Goal: Task Accomplishment & Management: Complete application form

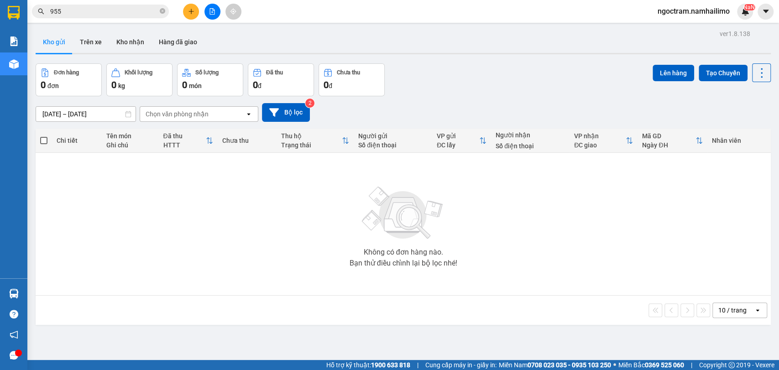
click at [194, 12] on icon "plus" at bounding box center [191, 11] width 6 height 6
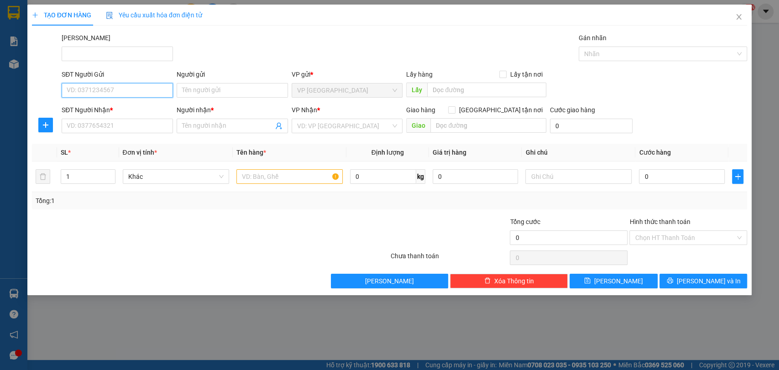
click at [91, 90] on input "SĐT Người Gửi" at bounding box center [117, 90] width 111 height 15
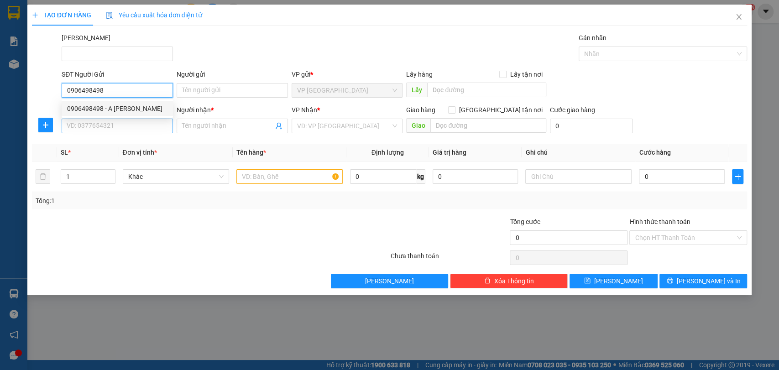
type input "0906498498"
click at [107, 119] on input "SĐT Người Nhận *" at bounding box center [117, 126] width 111 height 15
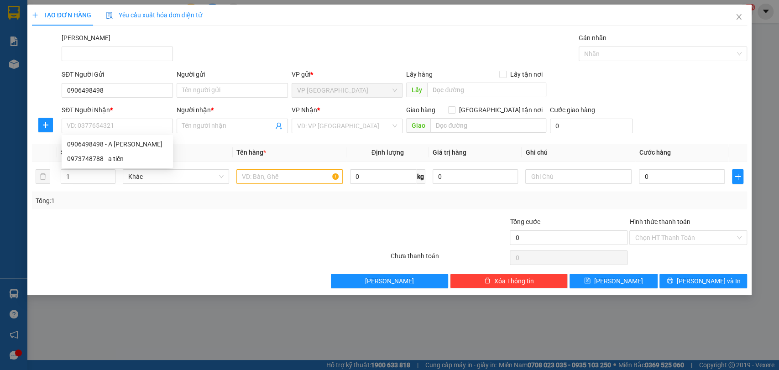
click at [110, 110] on b "*" at bounding box center [111, 109] width 3 height 7
click at [110, 119] on input "SĐT Người Nhận *" at bounding box center [117, 126] width 111 height 15
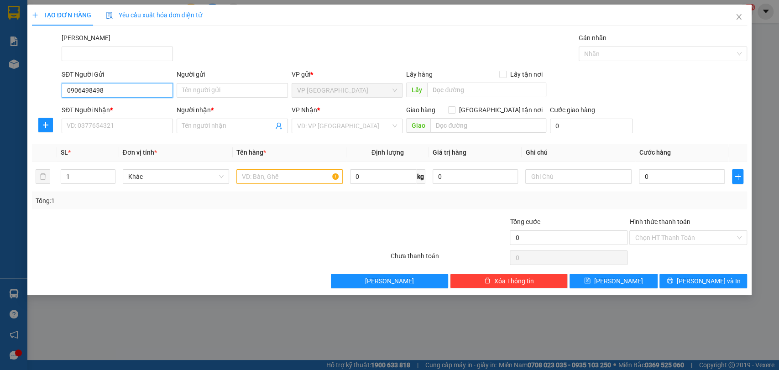
click at [116, 89] on input "0906498498" at bounding box center [117, 90] width 111 height 15
click at [124, 109] on div "0906498498 - A [PERSON_NAME]" at bounding box center [117, 109] width 100 height 10
type input "A [PERSON_NAME]"
type input "0906498498"
type input "A [PERSON_NAME]"
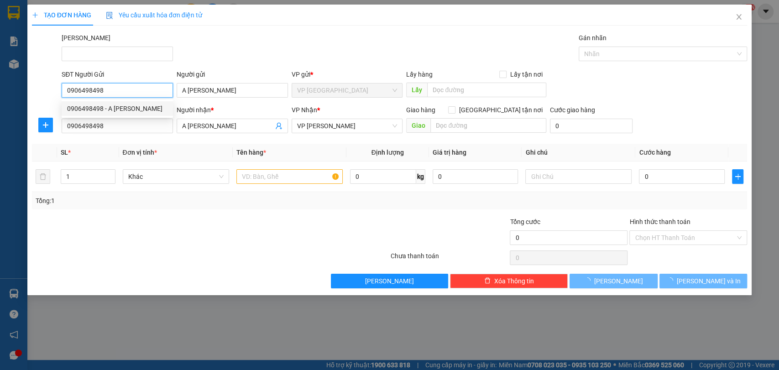
type input "300.000"
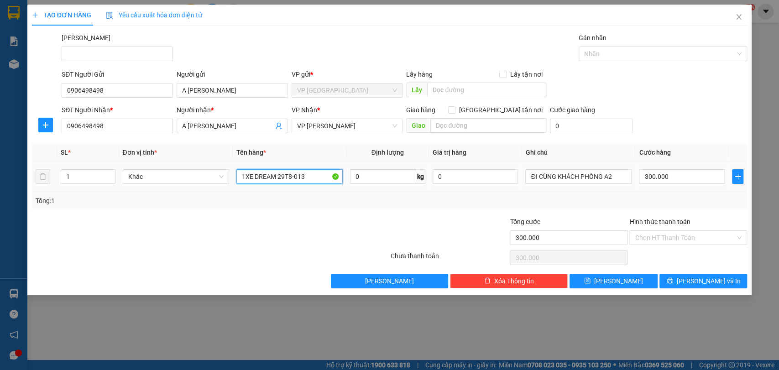
click at [312, 178] on input "1XE DREAM 29T8-013" at bounding box center [290, 176] width 106 height 15
type input "1 đầu trâu + 1tx"
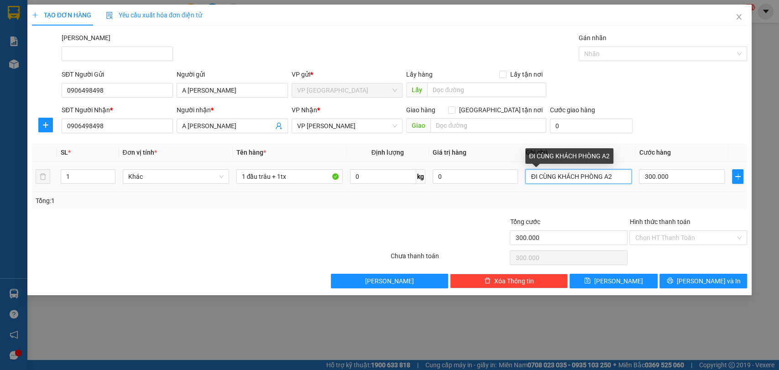
click at [621, 177] on input "ĐI CÙNG KHÁCH PHÒNG A2" at bounding box center [579, 176] width 106 height 15
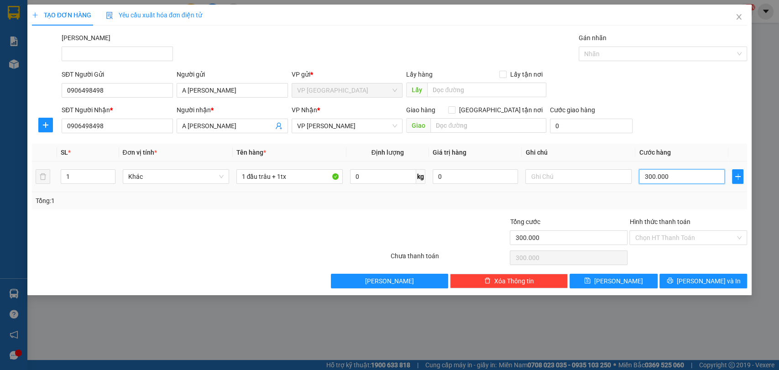
click at [696, 181] on input "300.000" at bounding box center [682, 176] width 86 height 15
type input "1"
type input "12"
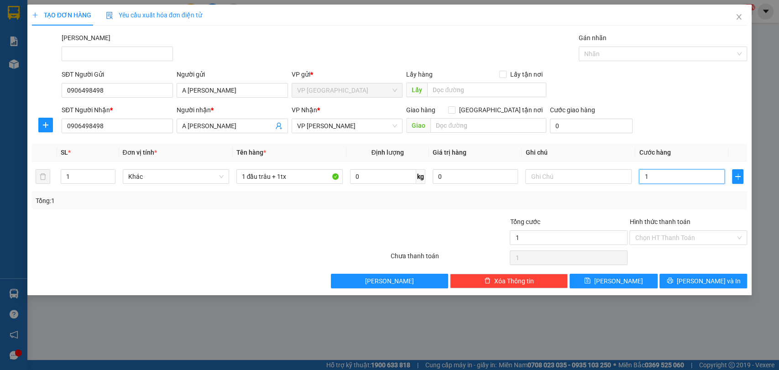
type input "12"
type input "120"
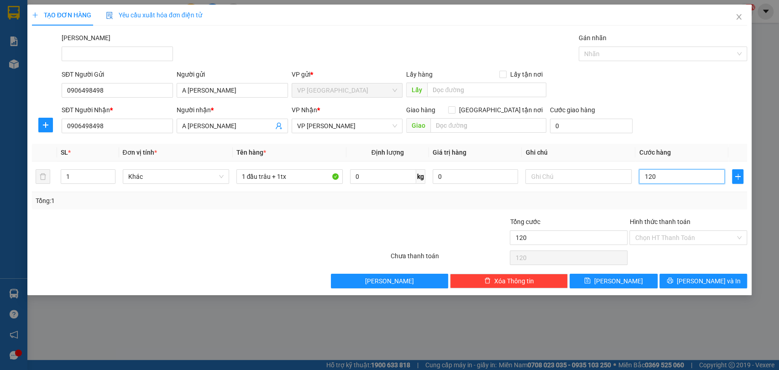
type input "1.200"
type input "12.000"
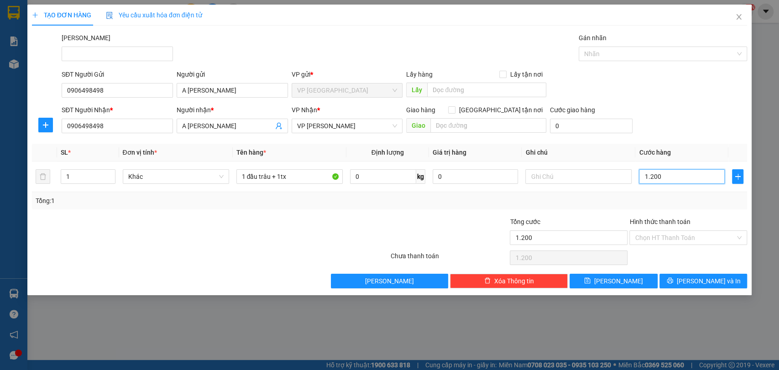
type input "12.000"
type input "120.000"
click at [698, 239] on input "Hình thức thanh toán" at bounding box center [685, 238] width 100 height 14
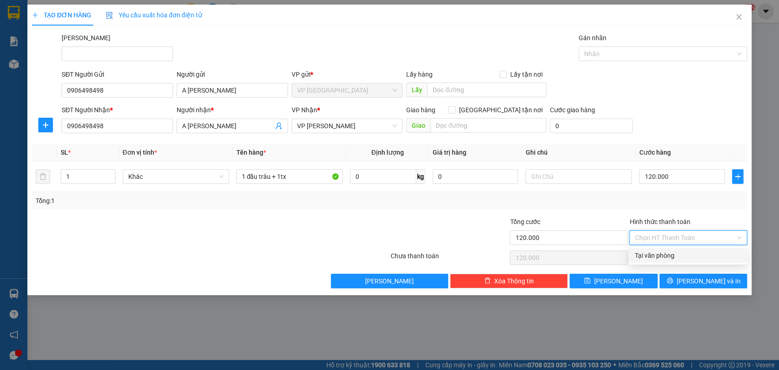
click at [698, 239] on input "Hình thức thanh toán" at bounding box center [685, 238] width 100 height 14
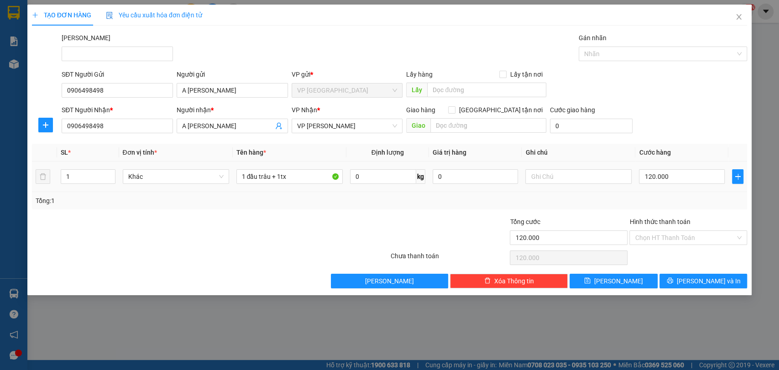
click at [602, 185] on div at bounding box center [579, 177] width 106 height 18
click at [602, 207] on div "Tổng: 1" at bounding box center [390, 200] width 716 height 17
click at [716, 279] on span "[PERSON_NAME] và In" at bounding box center [709, 281] width 64 height 10
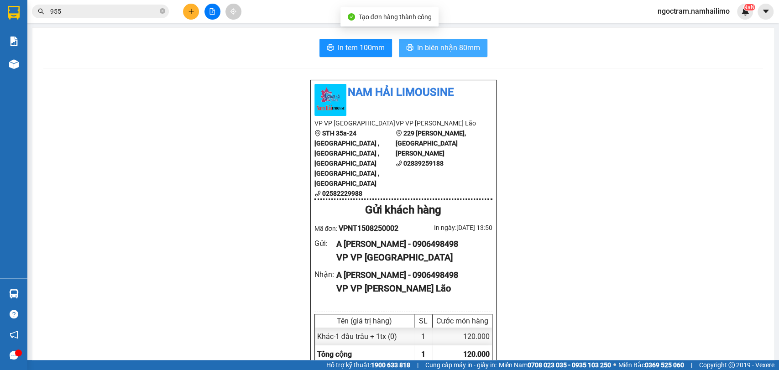
click at [446, 52] on span "In biên nhận 80mm" at bounding box center [448, 47] width 63 height 11
drag, startPoint x: 106, startPoint y: 125, endPoint x: 107, endPoint y: 118, distance: 6.9
click at [692, 14] on span "ngoctram.namhailimo" at bounding box center [694, 10] width 87 height 11
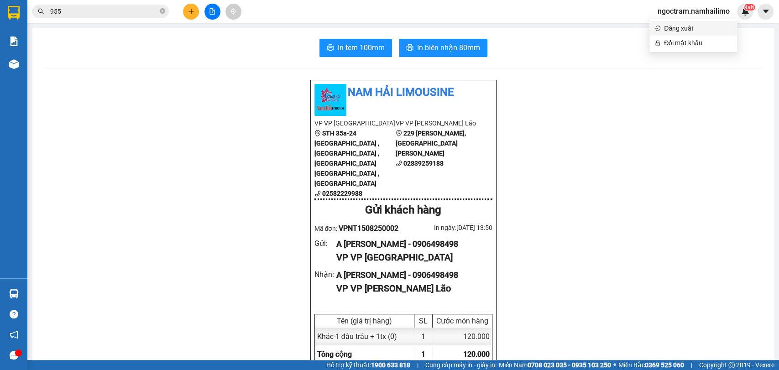
click at [682, 30] on span "Đăng xuất" at bounding box center [698, 28] width 68 height 10
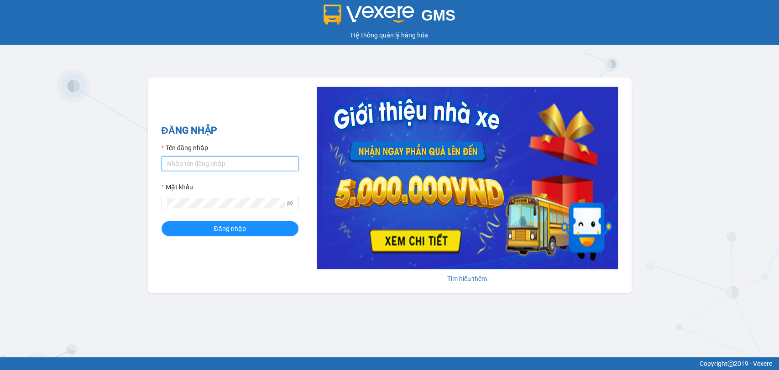
click at [233, 168] on input "Tên đăng nhập" at bounding box center [230, 164] width 137 height 15
type input "thuynhatrang.namhailimo"
click at [162, 221] on button "Đăng nhập" at bounding box center [230, 228] width 137 height 15
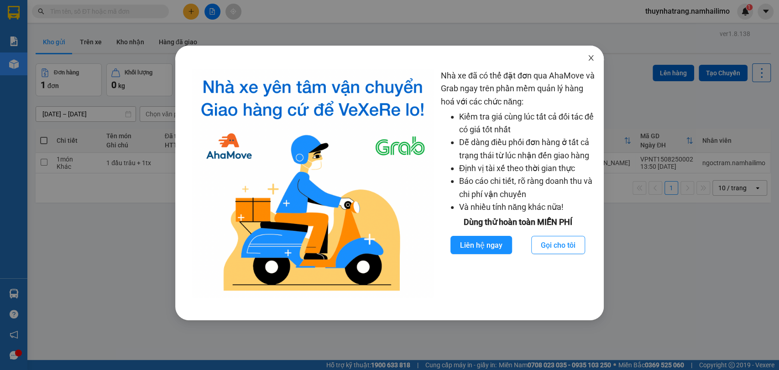
click at [589, 58] on icon "close" at bounding box center [591, 57] width 7 height 7
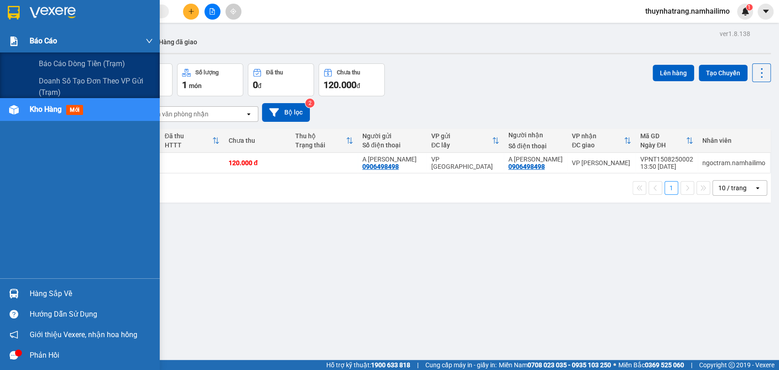
click at [29, 39] on div "Báo cáo" at bounding box center [80, 41] width 160 height 23
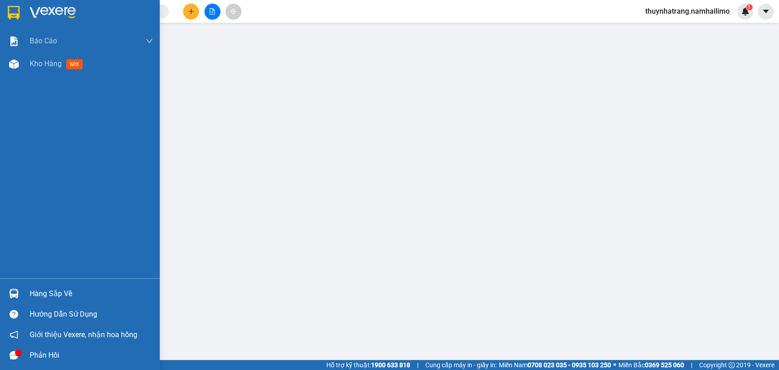
click at [22, 8] on div at bounding box center [80, 15] width 160 height 30
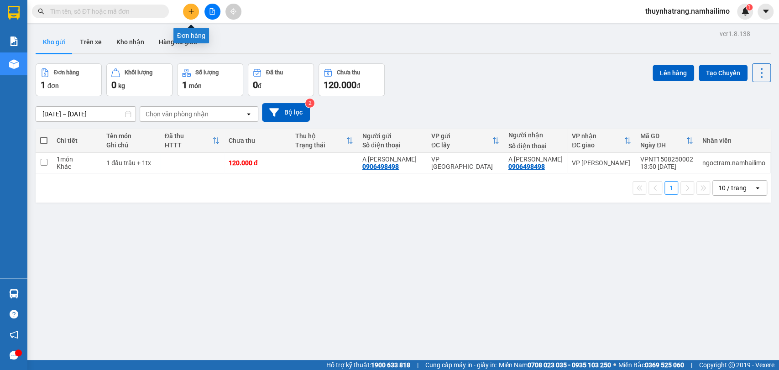
click at [190, 12] on icon "plus" at bounding box center [191, 11] width 6 height 6
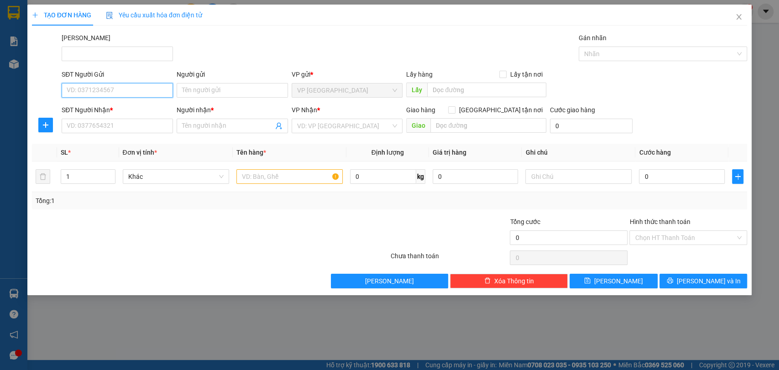
click at [115, 92] on input "SĐT Người Gửi" at bounding box center [117, 90] width 111 height 15
type input "0985559677"
click at [119, 106] on div "0985559677 - KIỀU VY NT" at bounding box center [117, 109] width 100 height 10
type input "KIỀU VY NT"
type input "0949482688"
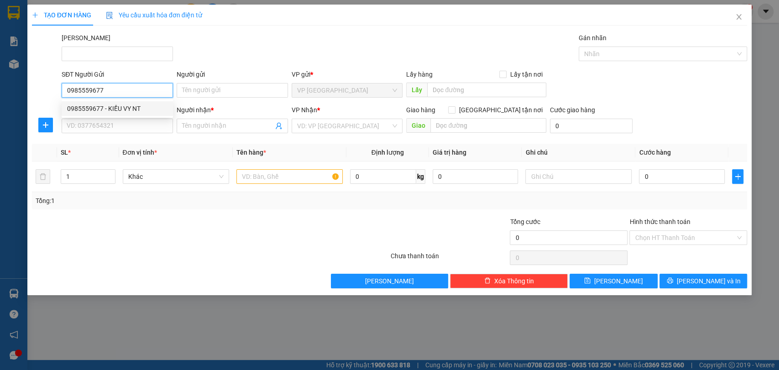
type input "bích hà"
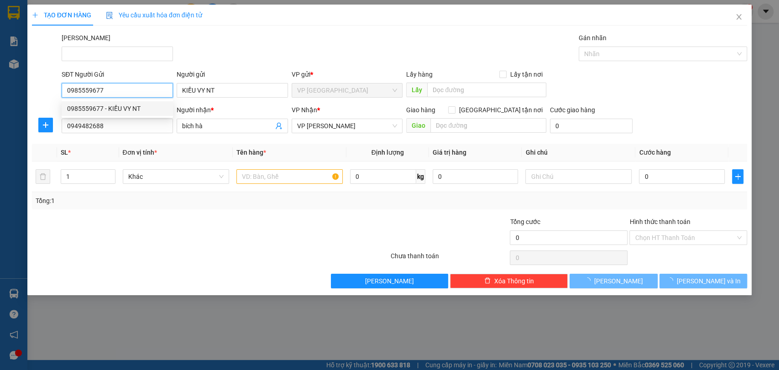
type input "40.000"
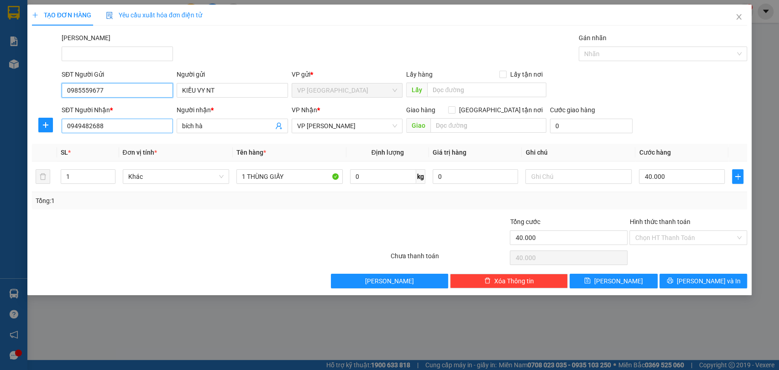
type input "0985559677"
drag, startPoint x: 105, startPoint y: 131, endPoint x: 0, endPoint y: 147, distance: 106.3
click at [0, 147] on div "TẠO ĐƠN HÀNG Yêu cầu xuất hóa đơn điện tử Transit Pickup Surcharge Ids Transit …" at bounding box center [389, 185] width 779 height 370
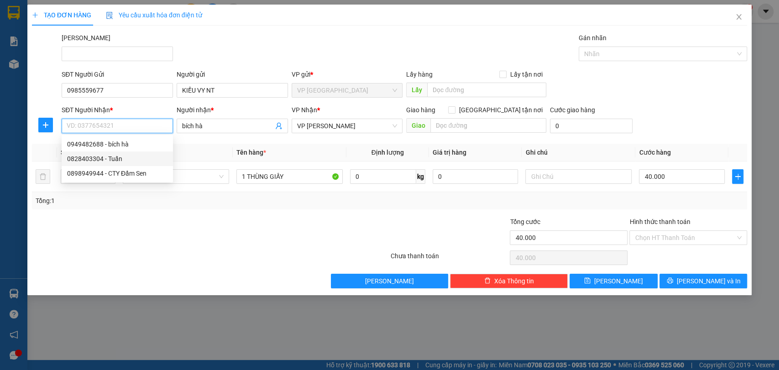
click at [71, 161] on div "0828403304 - Tuấn" at bounding box center [117, 159] width 100 height 10
type input "0828403304"
type input "Tuấn"
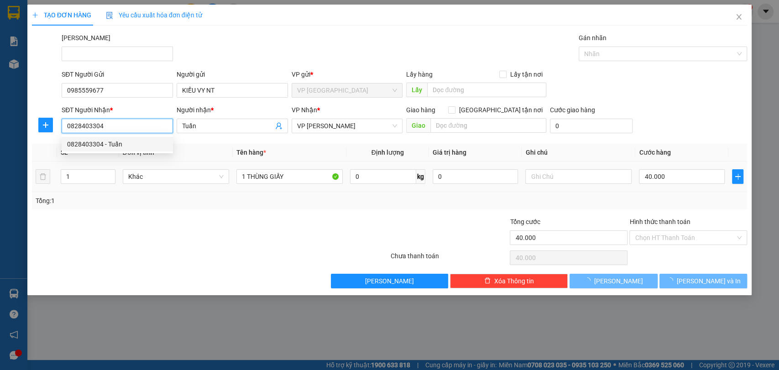
type input "80.000"
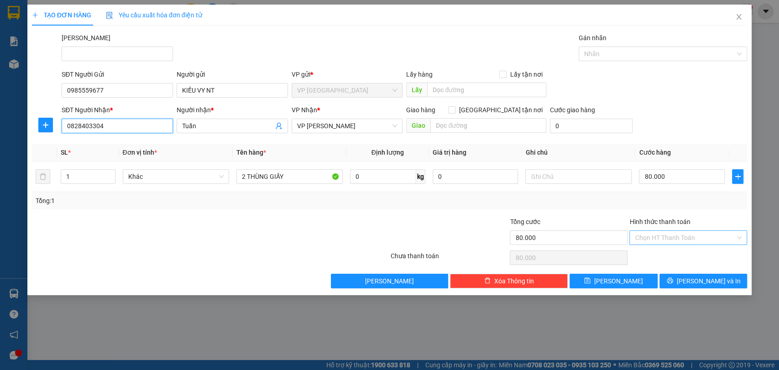
type input "0828403304"
click at [665, 240] on input "Hình thức thanh toán" at bounding box center [685, 238] width 100 height 14
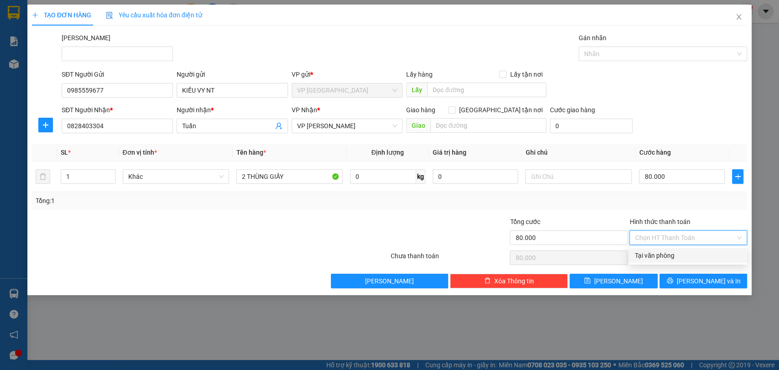
click at [589, 212] on div "Transit Pickup Surcharge Ids Transit Deliver Surcharge Ids Transit Deliver Surc…" at bounding box center [390, 161] width 716 height 256
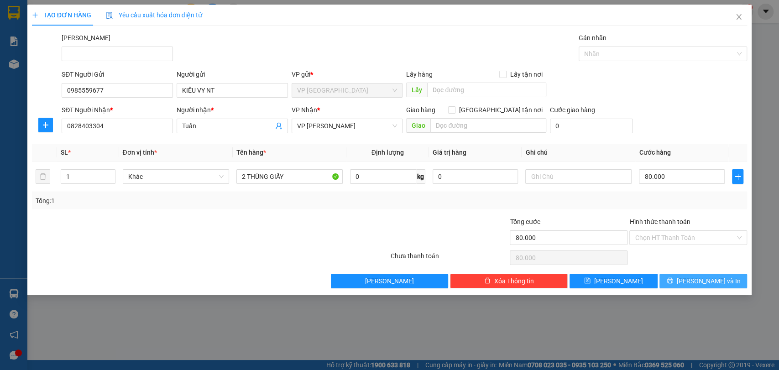
click at [694, 283] on button "[PERSON_NAME] và In" at bounding box center [704, 281] width 88 height 15
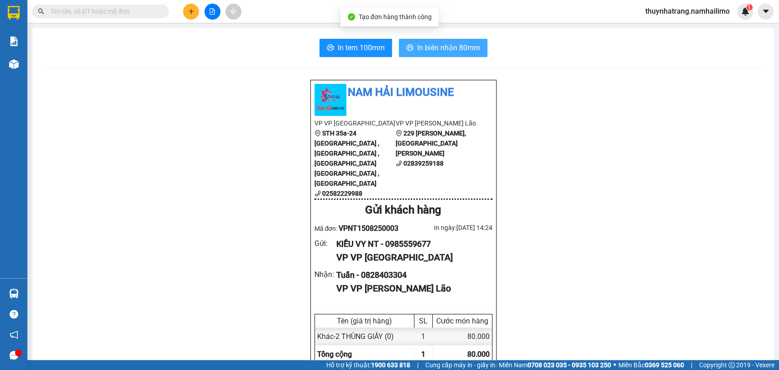
click at [446, 48] on span "In biên nhận 80mm" at bounding box center [448, 47] width 63 height 11
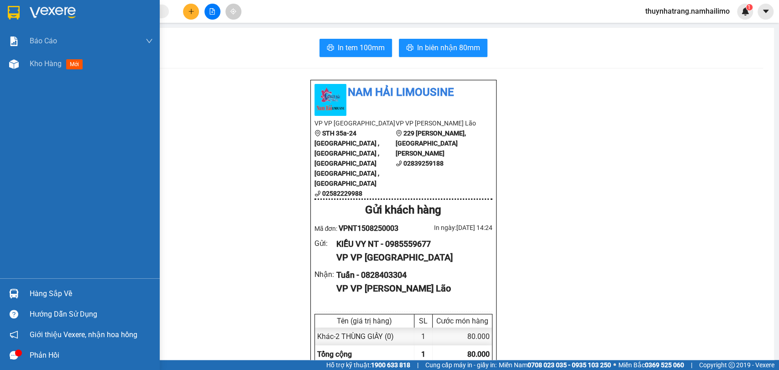
click at [19, 10] on img at bounding box center [14, 13] width 12 height 14
